Goal: Task Accomplishment & Management: Manage account settings

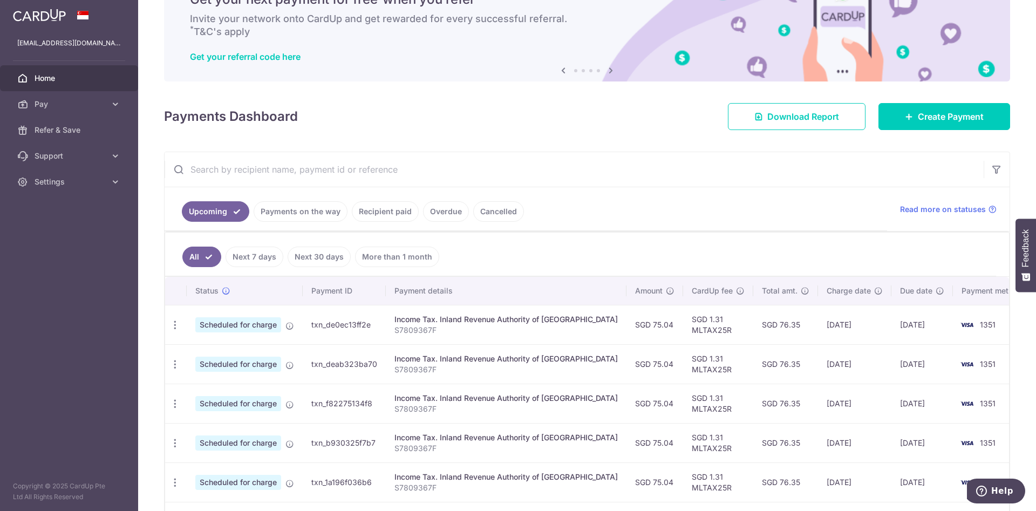
scroll to position [81, 0]
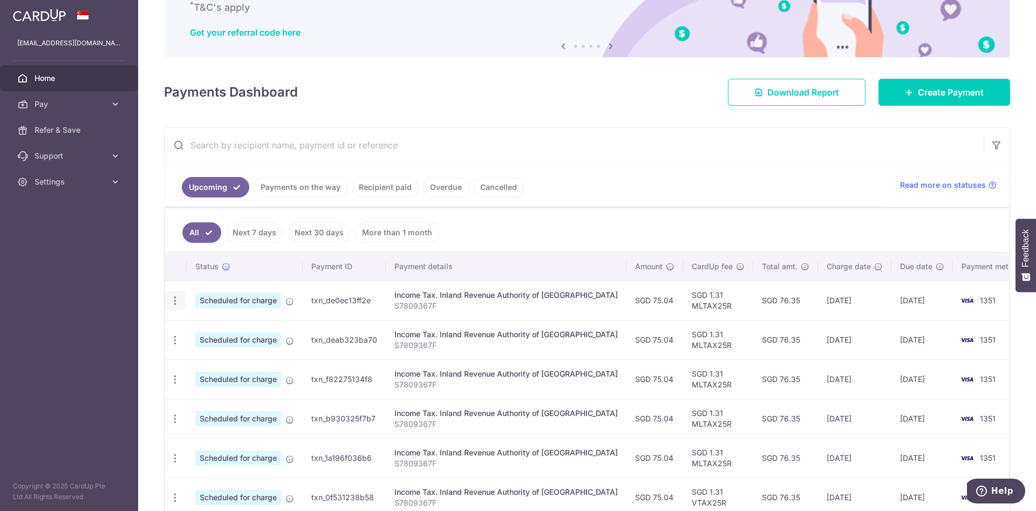
click at [177, 299] on icon "button" at bounding box center [175, 300] width 11 height 11
click at [198, 327] on span "Update payment" at bounding box center [232, 330] width 73 height 13
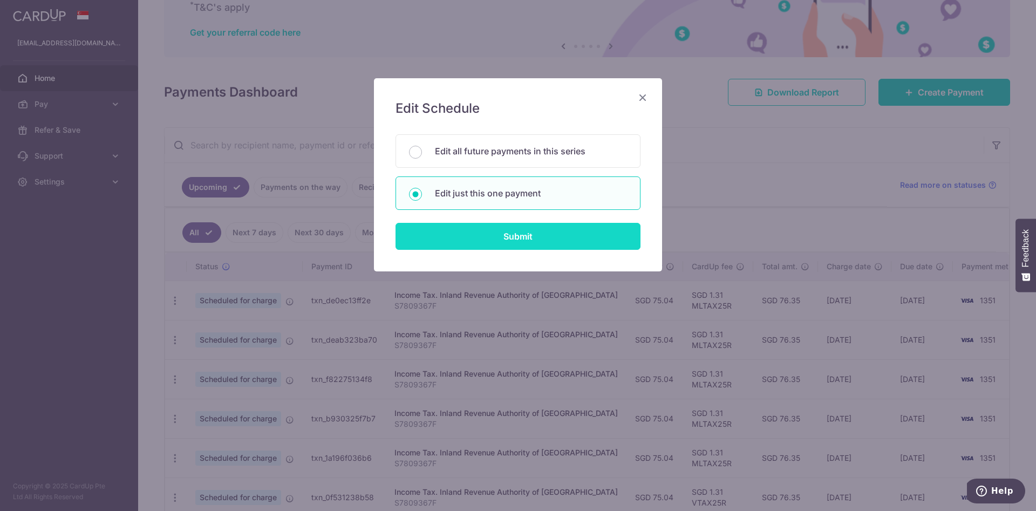
click at [490, 234] on input "Submit" at bounding box center [518, 236] width 245 height 27
radio input "true"
type input "75.04"
type input "25/10/2025"
type input "S7809367F"
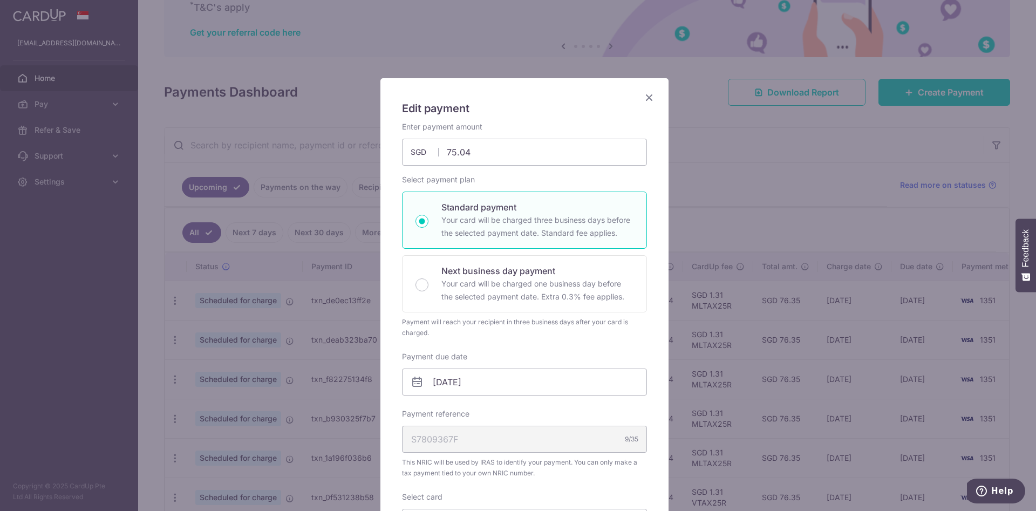
type input "MLTAX25R"
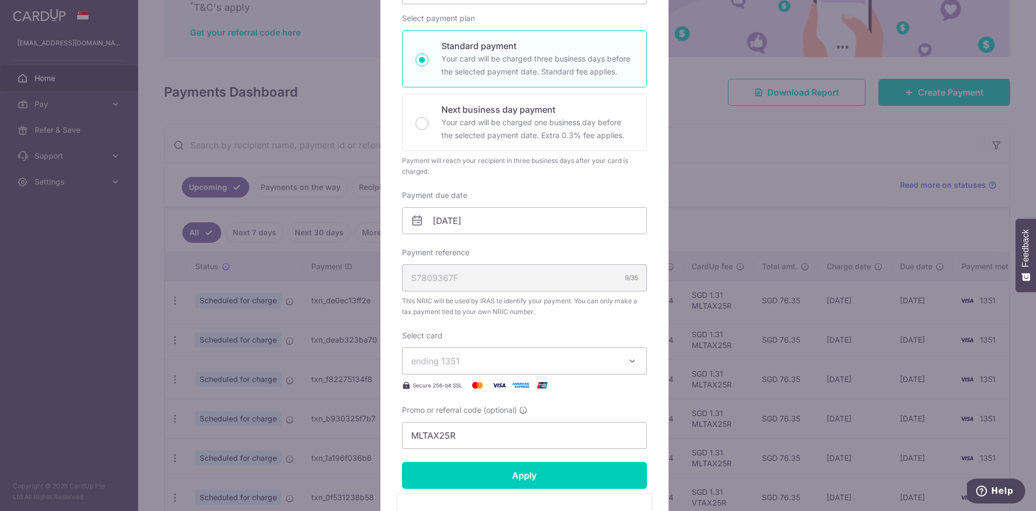
scroll to position [162, 0]
click at [477, 227] on input "25/10/2025" at bounding box center [524, 220] width 245 height 27
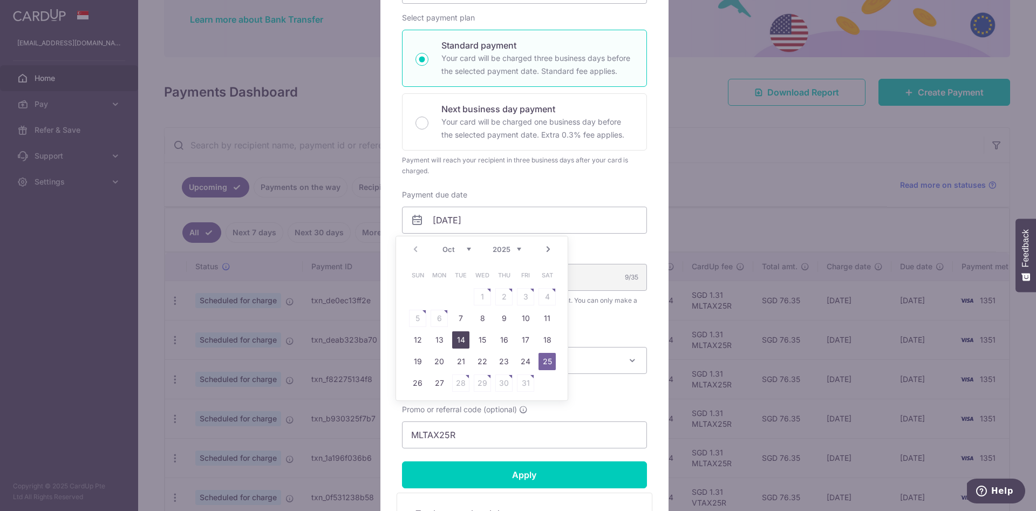
click at [468, 340] on link "14" at bounding box center [460, 339] width 17 height 17
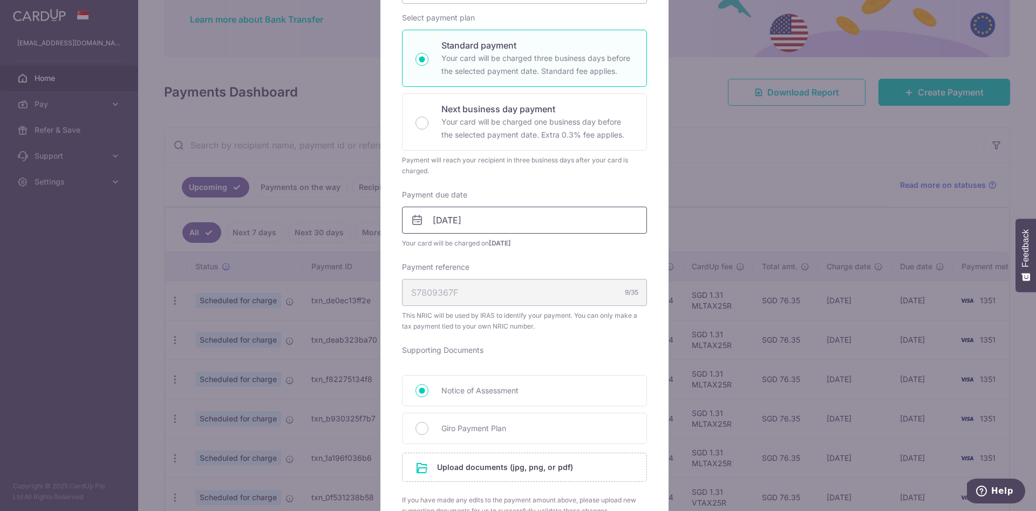
click at [520, 212] on input "14/10/2025" at bounding box center [524, 220] width 245 height 27
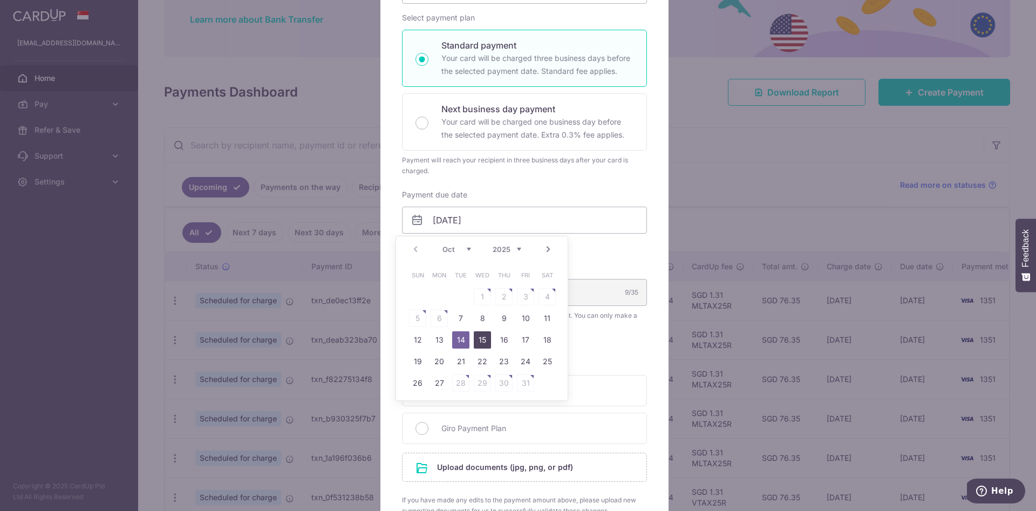
click at [486, 343] on link "15" at bounding box center [482, 339] width 17 height 17
type input "[DATE]"
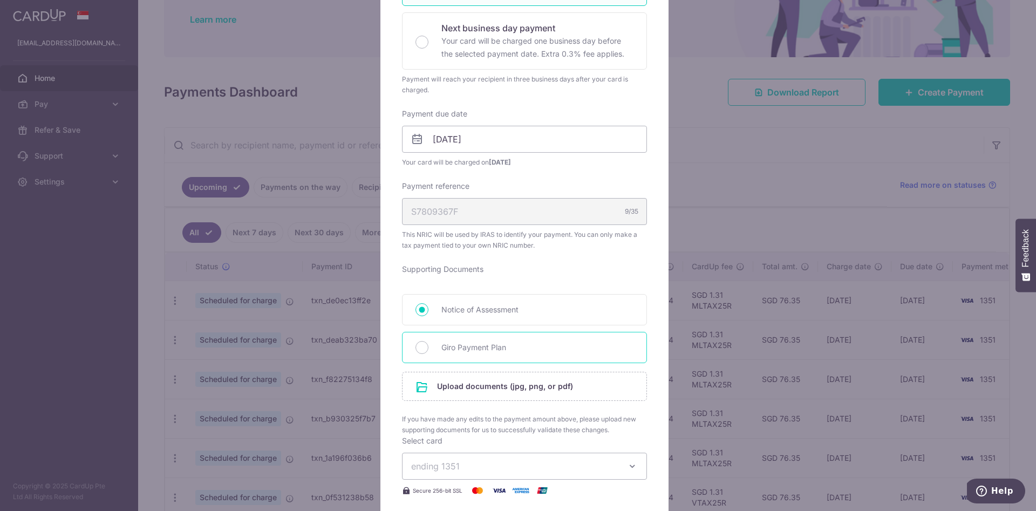
scroll to position [324, 0]
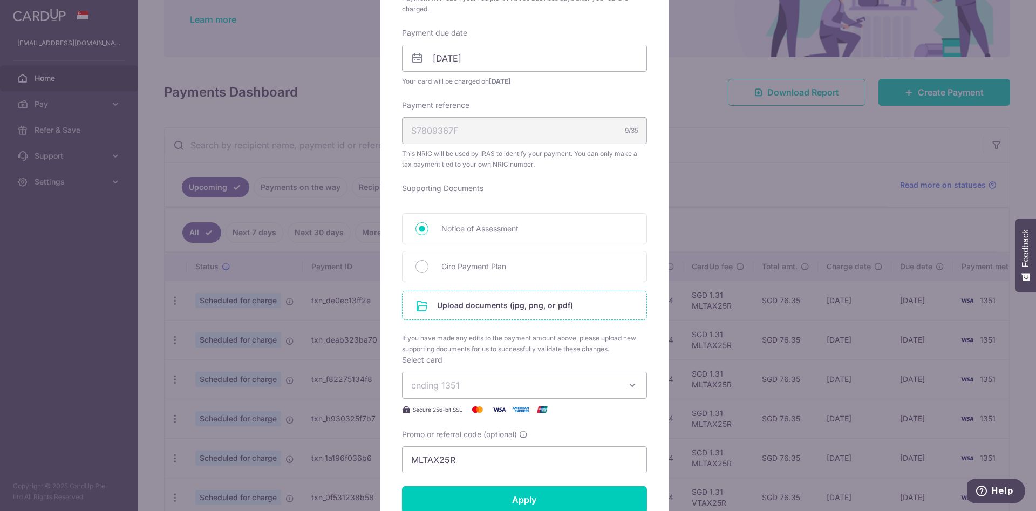
click at [507, 306] on input "file" at bounding box center [525, 305] width 244 height 28
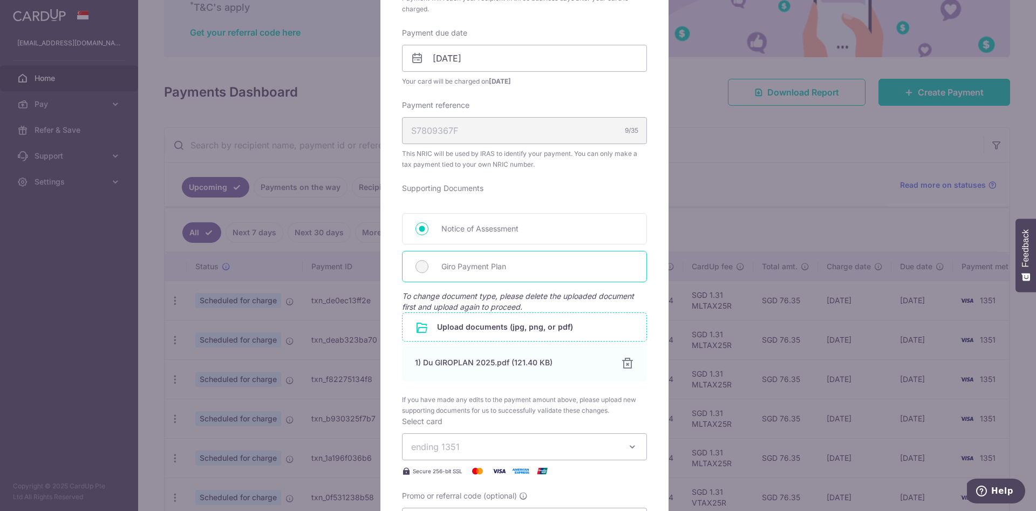
click at [450, 263] on span "Giro Payment Plan" at bounding box center [538, 266] width 192 height 13
click at [422, 270] on div "Giro Payment Plan" at bounding box center [524, 266] width 245 height 31
click at [621, 364] on div at bounding box center [627, 363] width 13 height 13
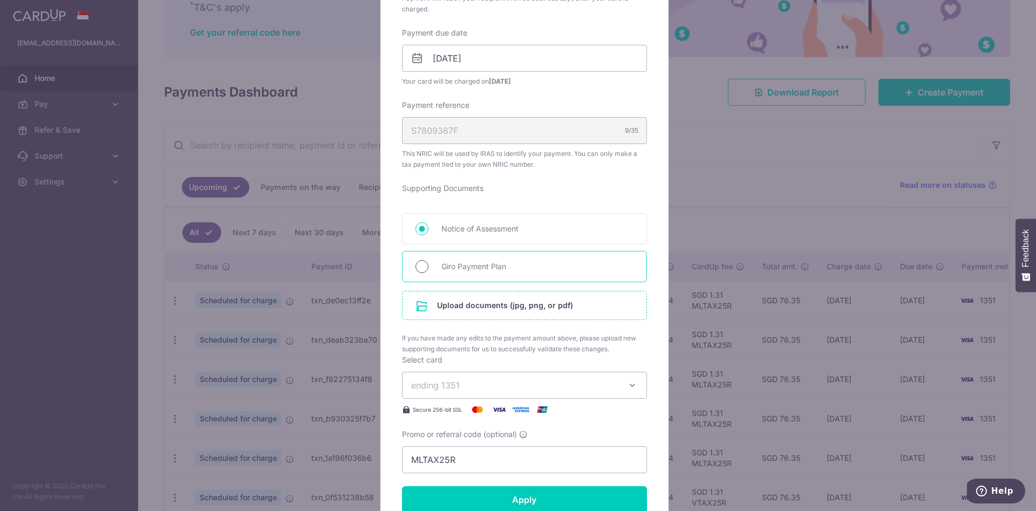
click at [421, 265] on input "Giro Payment Plan" at bounding box center [422, 266] width 13 height 13
radio input "true"
click at [460, 311] on input "file" at bounding box center [525, 305] width 244 height 28
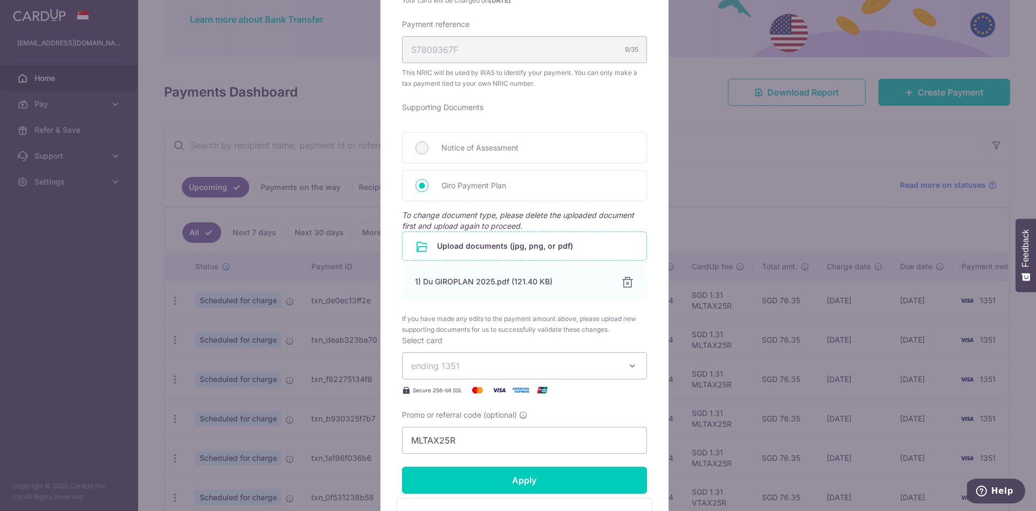
scroll to position [486, 0]
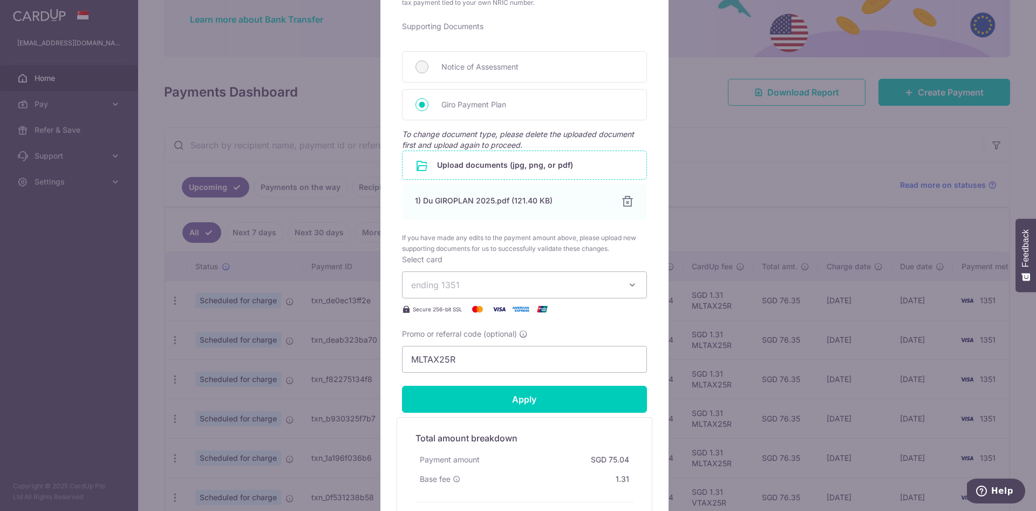
click at [622, 292] on button "ending 1351" at bounding box center [524, 285] width 245 height 27
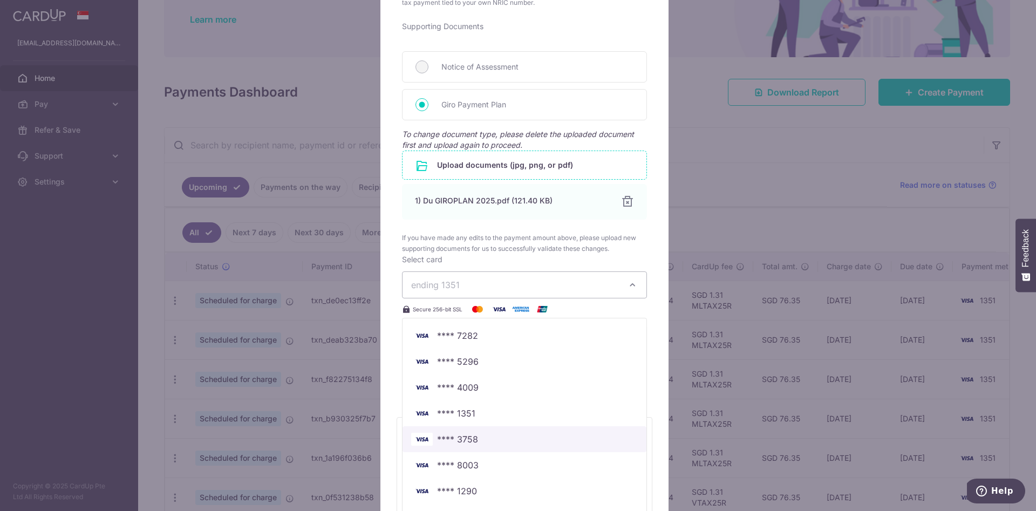
click at [467, 436] on span "**** 3758" at bounding box center [457, 439] width 41 height 13
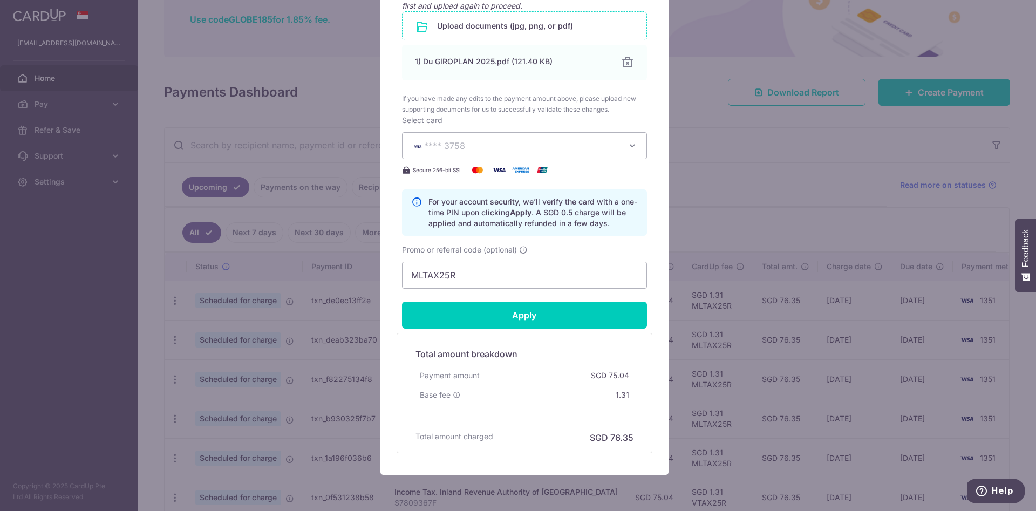
scroll to position [648, 0]
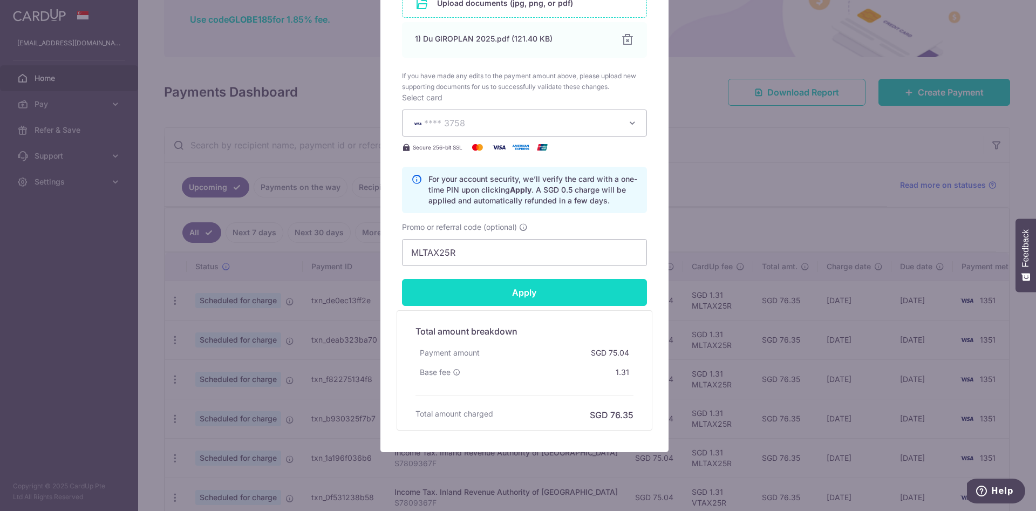
click at [526, 293] on input "Apply" at bounding box center [524, 292] width 245 height 27
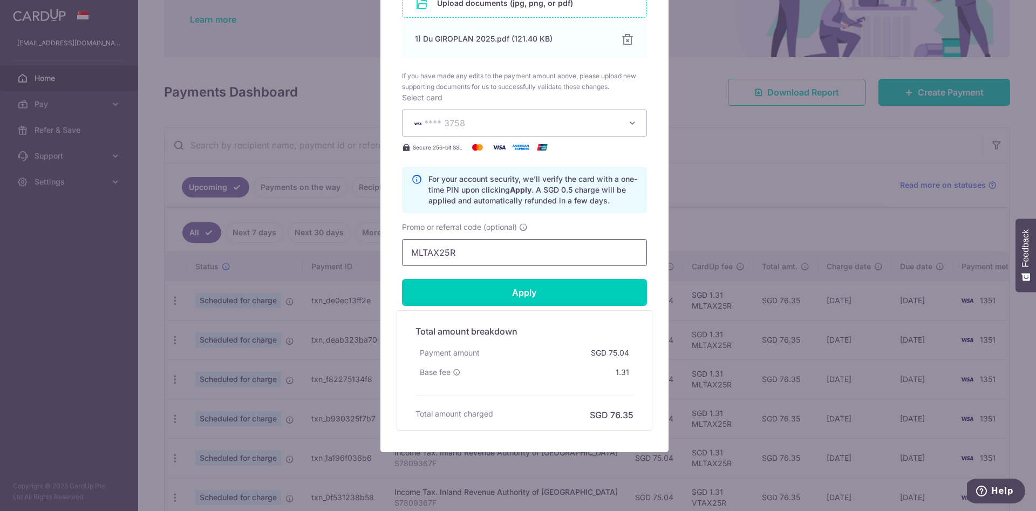
type input "Successfully Applied"
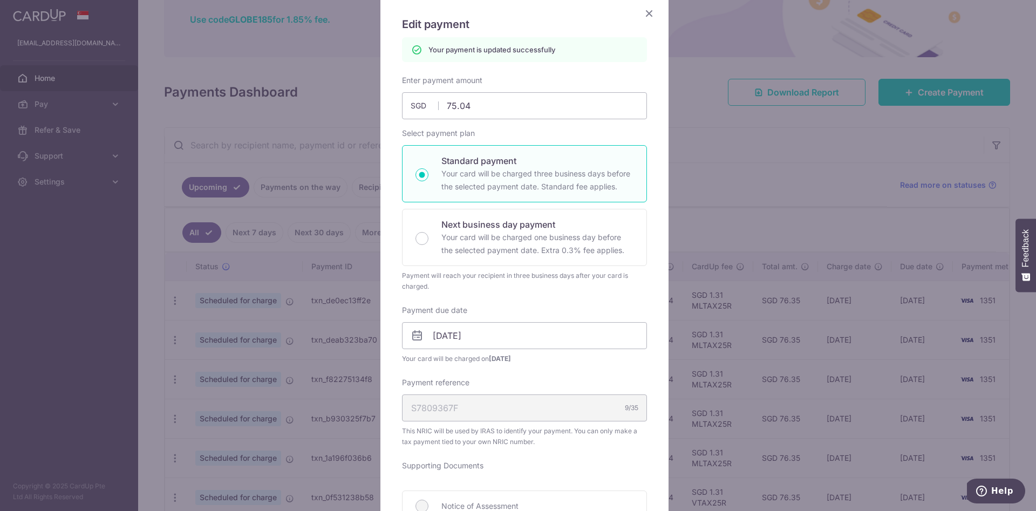
scroll to position [0, 0]
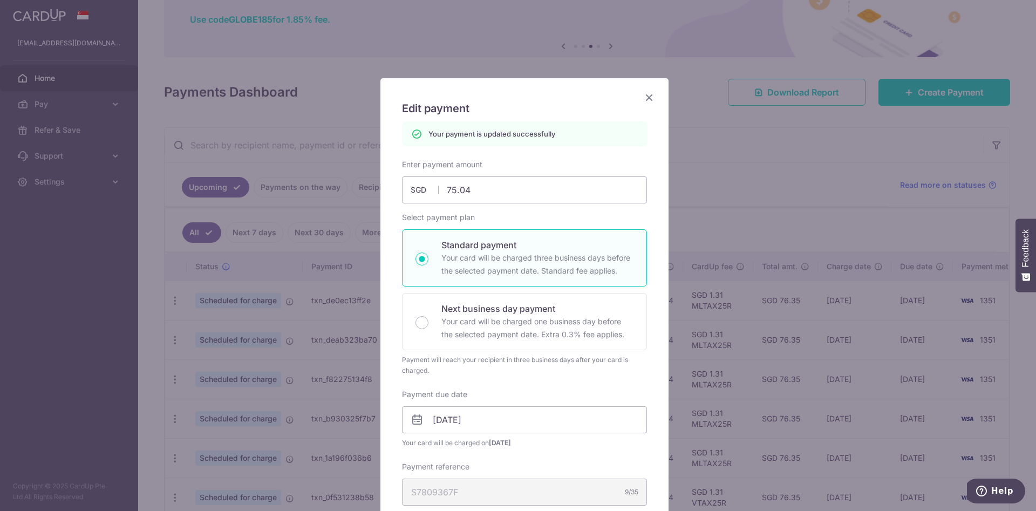
click at [643, 95] on icon "Close" at bounding box center [649, 97] width 13 height 13
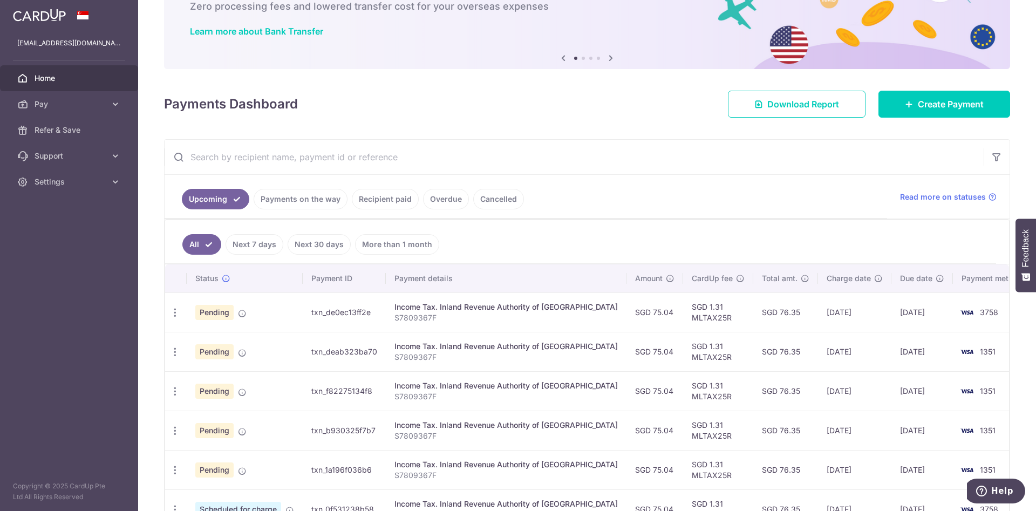
scroll to position [140, 0]
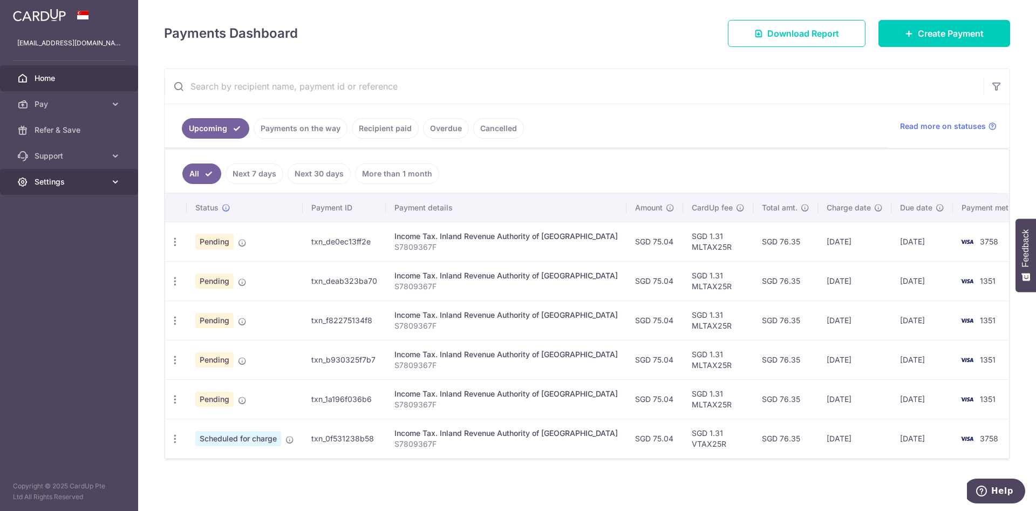
click at [74, 179] on span "Settings" at bounding box center [70, 182] width 71 height 11
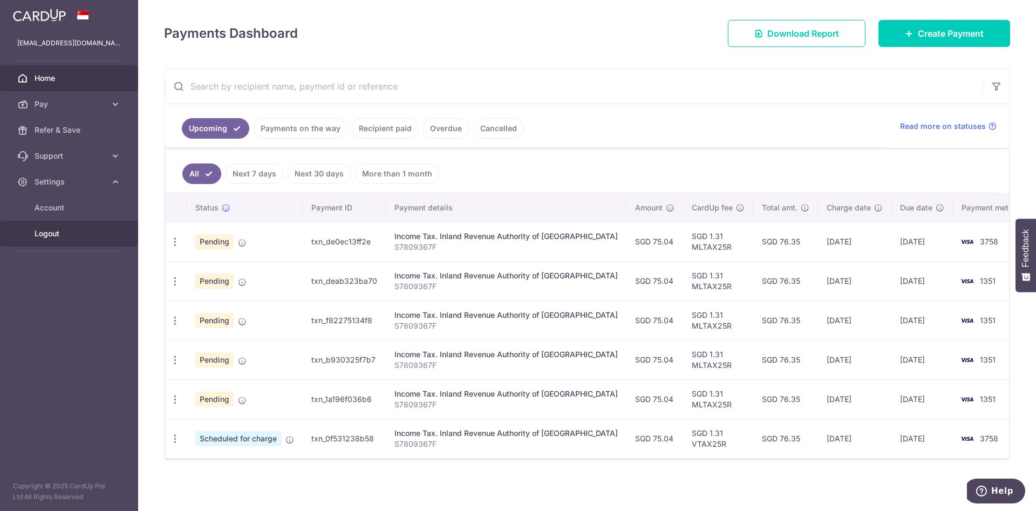
click at [33, 237] on link "Logout" at bounding box center [69, 234] width 138 height 26
